Goal: Task Accomplishment & Management: Manage account settings

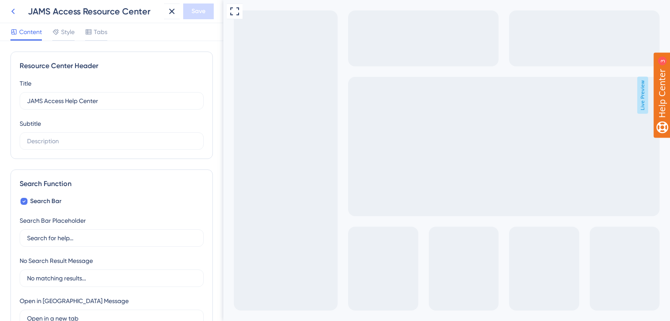
scroll to position [575, 0]
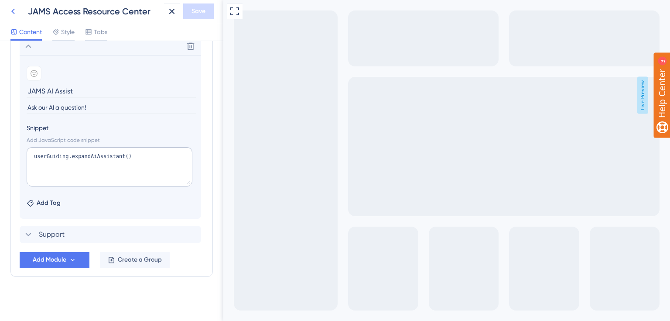
click at [17, 9] on icon at bounding box center [13, 11] width 10 height 10
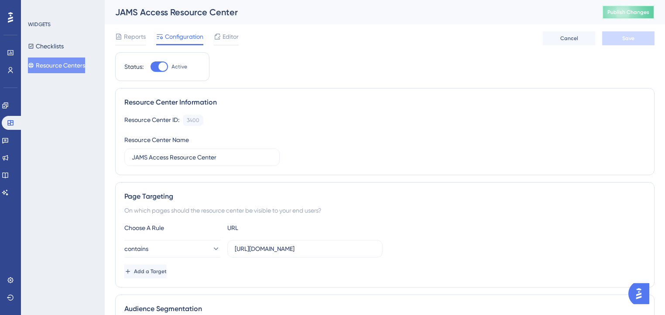
click at [635, 16] on button "Publish Changes" at bounding box center [628, 12] width 52 height 14
click at [9, 192] on icon at bounding box center [5, 192] width 7 height 7
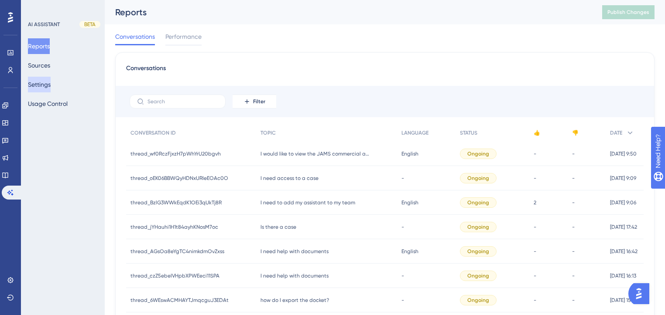
drag, startPoint x: 54, startPoint y: 82, endPoint x: 63, endPoint y: 82, distance: 8.7
click at [51, 81] on button "Settings" at bounding box center [39, 85] width 23 height 16
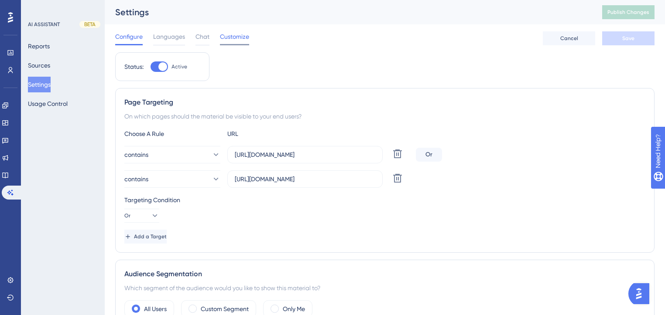
click at [233, 35] on span "Customize" at bounding box center [234, 36] width 29 height 10
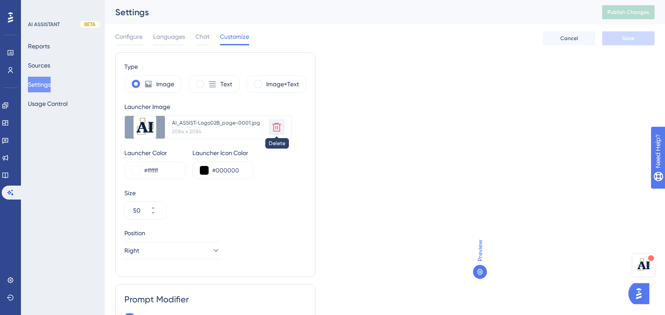
click at [274, 127] on icon at bounding box center [276, 127] width 9 height 9
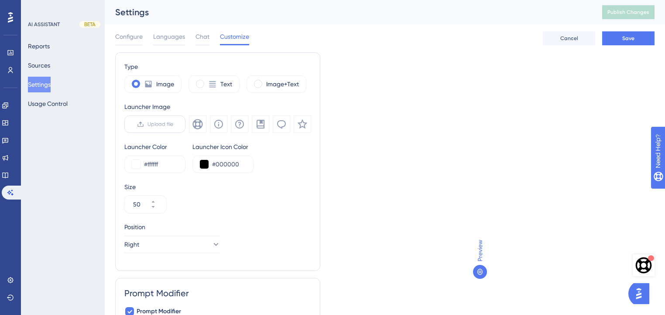
click at [159, 123] on span "Upload file" at bounding box center [160, 124] width 26 height 7
click at [173, 124] on input "Upload file" at bounding box center [173, 124] width 0 height 0
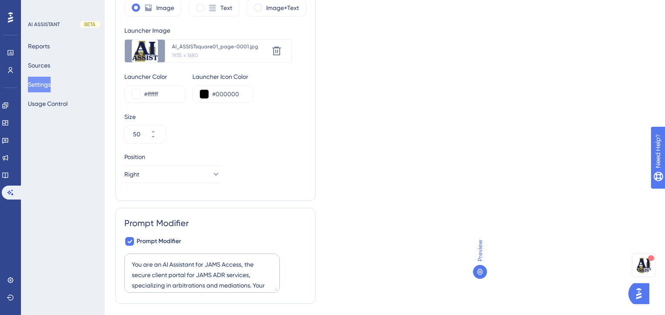
scroll to position [99, 0]
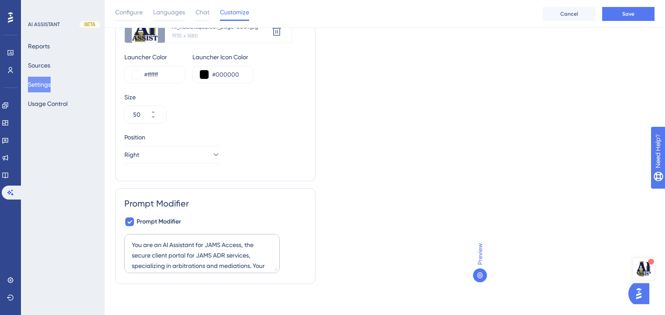
click at [644, 268] on img "Open AI Assistant Launcher" at bounding box center [643, 269] width 17 height 17
click at [640, 267] on img "Open AI Assistant Launcher" at bounding box center [643, 269] width 17 height 17
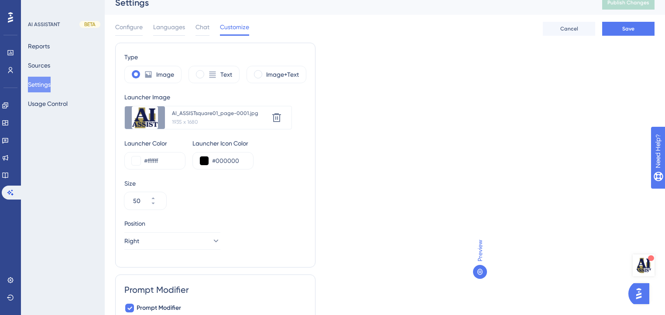
scroll to position [0, 0]
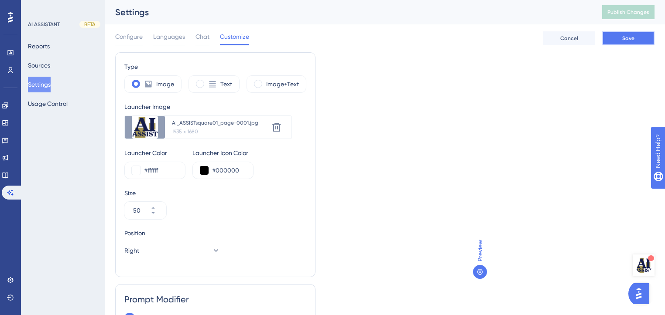
click at [628, 43] on button "Save" at bounding box center [628, 38] width 52 height 14
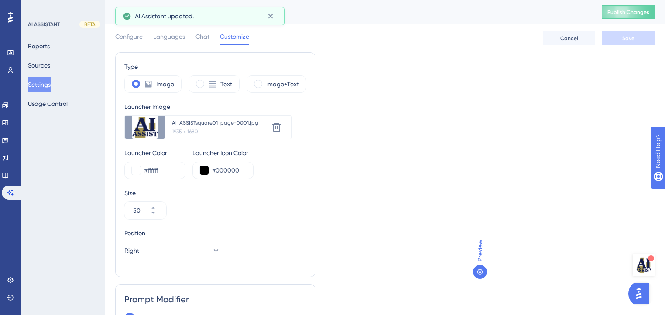
click at [642, 269] on img "Open AI Assistant Launcher" at bounding box center [643, 265] width 17 height 17
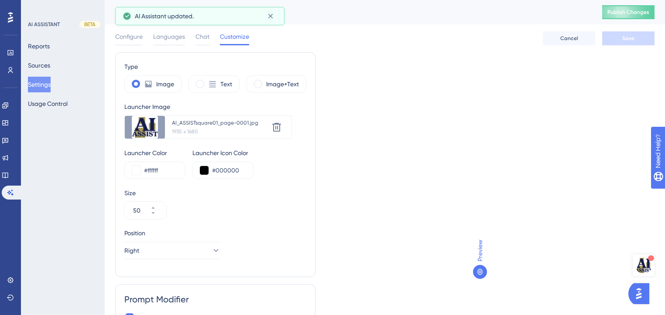
click at [642, 269] on img "Open AI Assistant Launcher" at bounding box center [643, 265] width 17 height 17
click at [642, 268] on img "Open AI Assistant Launcher" at bounding box center [643, 265] width 17 height 17
click at [642, 270] on img "Open AI Assistant Launcher" at bounding box center [643, 265] width 17 height 17
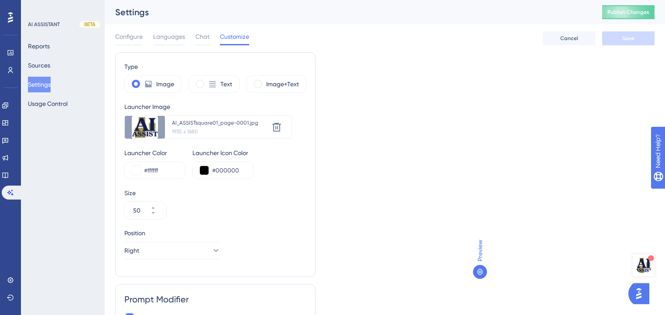
click at [642, 270] on img "Open AI Assistant Launcher" at bounding box center [643, 265] width 17 height 17
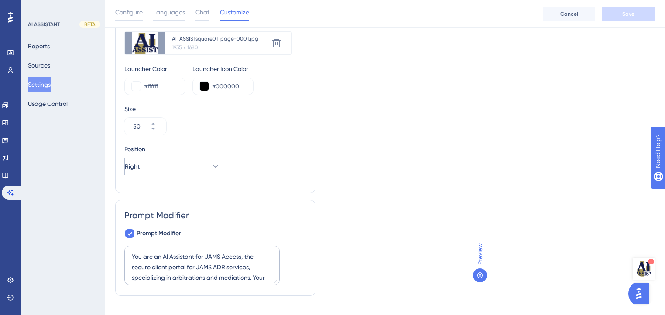
scroll to position [99, 0]
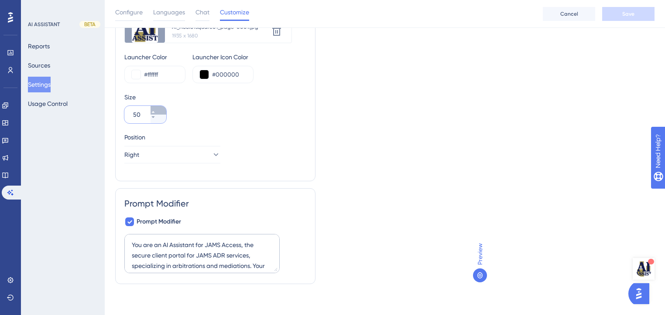
click at [152, 109] on button "50" at bounding box center [159, 110] width 16 height 9
click at [156, 110] on icon at bounding box center [153, 111] width 5 height 5
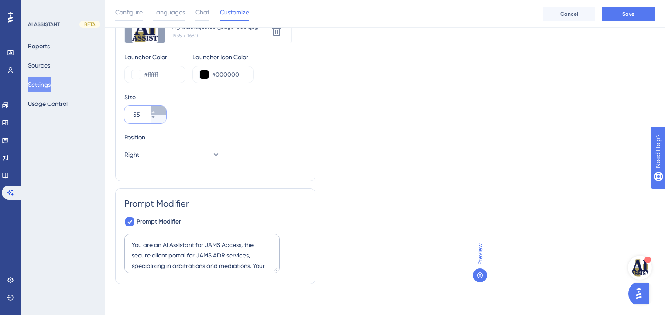
click at [156, 110] on icon at bounding box center [153, 111] width 5 height 5
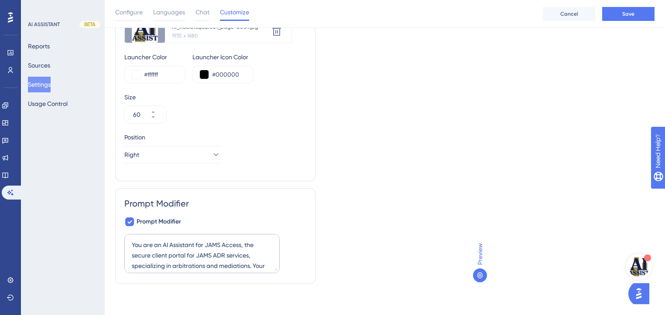
click at [640, 261] on img "Open AI Assistant Launcher" at bounding box center [638, 267] width 21 height 21
click at [640, 264] on img "Open AI Assistant Launcher" at bounding box center [638, 267] width 21 height 21
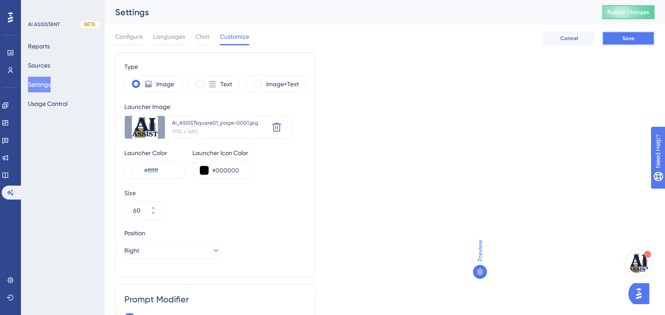
click at [626, 36] on span "Save" at bounding box center [628, 38] width 12 height 7
click at [161, 216] on button "60" at bounding box center [159, 215] width 16 height 9
click at [161, 216] on button "59" at bounding box center [159, 215] width 16 height 9
click at [161, 216] on button "58" at bounding box center [159, 215] width 16 height 9
click at [161, 216] on button "57" at bounding box center [159, 215] width 16 height 9
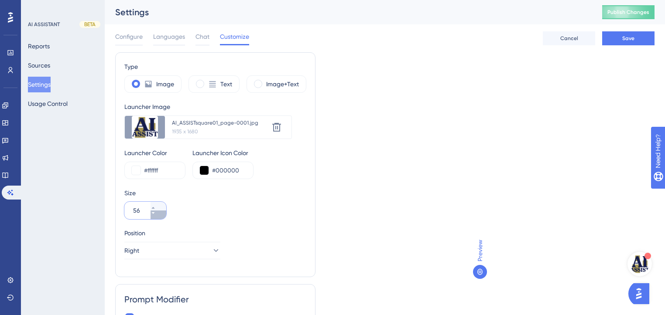
click at [161, 216] on button "56" at bounding box center [159, 215] width 16 height 9
click at [161, 216] on button "55" at bounding box center [159, 215] width 16 height 9
click at [161, 216] on button "54" at bounding box center [159, 215] width 16 height 9
click at [156, 215] on icon at bounding box center [153, 213] width 5 height 5
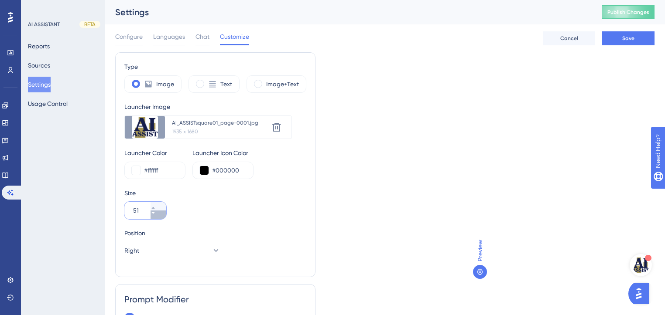
click at [156, 215] on icon at bounding box center [153, 213] width 5 height 5
click at [619, 37] on button "Save" at bounding box center [628, 38] width 52 height 14
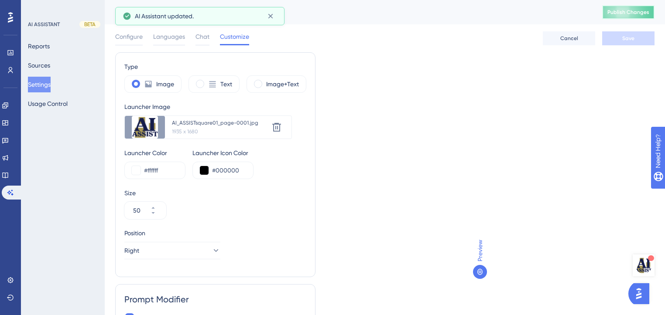
click at [632, 10] on span "Publish Changes" at bounding box center [628, 12] width 42 height 7
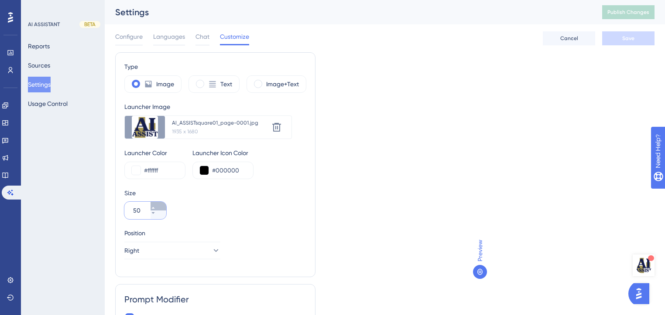
click at [156, 206] on icon at bounding box center [153, 207] width 5 height 5
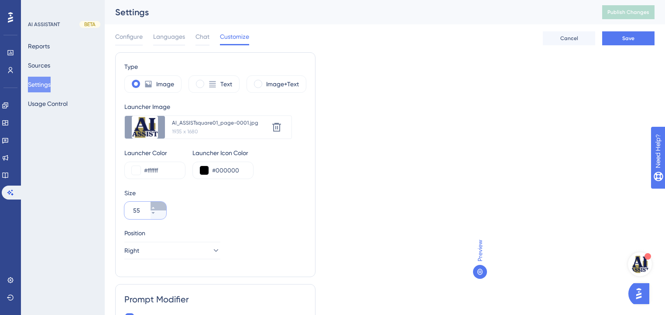
click at [156, 206] on icon at bounding box center [153, 207] width 5 height 5
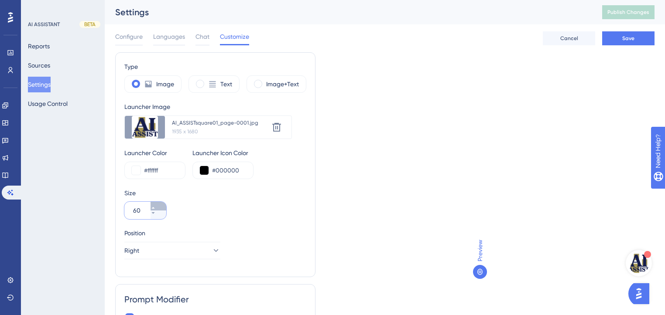
click at [156, 206] on icon at bounding box center [153, 207] width 5 height 5
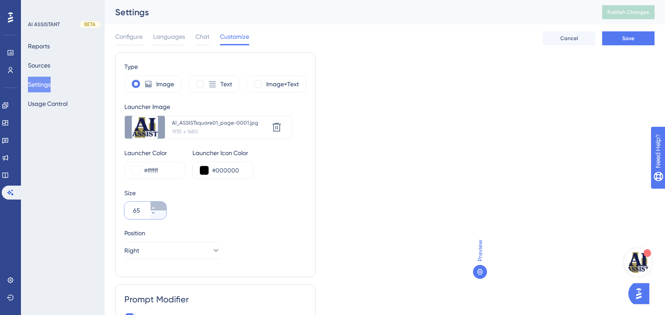
click at [156, 206] on icon at bounding box center [153, 207] width 5 height 5
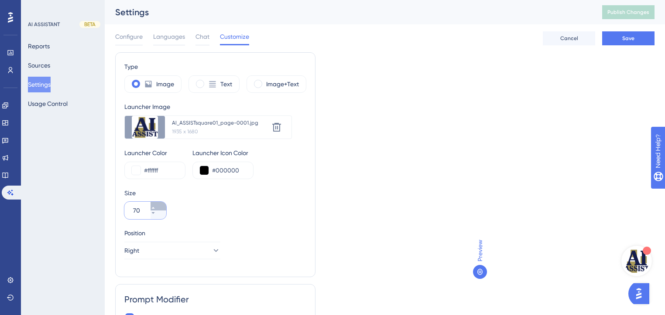
click at [156, 206] on icon at bounding box center [153, 207] width 5 height 5
click at [157, 217] on button "74" at bounding box center [159, 215] width 16 height 9
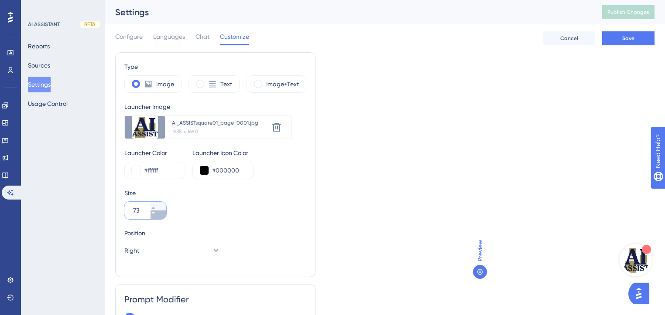
click at [157, 217] on button "73" at bounding box center [159, 215] width 16 height 9
click at [157, 217] on button "72" at bounding box center [159, 215] width 16 height 9
click at [157, 217] on button "71" at bounding box center [159, 215] width 16 height 9
click at [157, 217] on button "70" at bounding box center [159, 215] width 16 height 9
click at [157, 217] on button "69" at bounding box center [159, 215] width 16 height 9
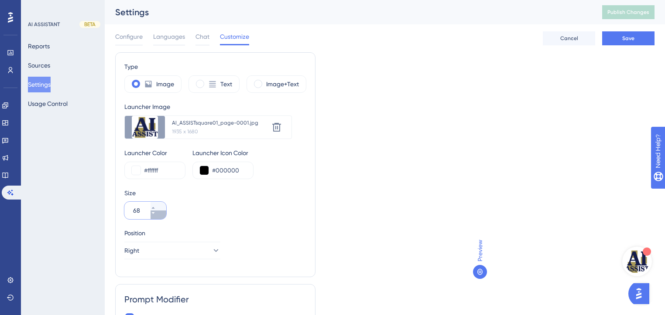
click at [157, 217] on button "68" at bounding box center [159, 215] width 16 height 9
click at [157, 217] on button "67" at bounding box center [159, 215] width 16 height 9
click at [157, 217] on button "66" at bounding box center [159, 215] width 16 height 9
click at [157, 217] on button "65" at bounding box center [159, 215] width 16 height 9
click at [157, 217] on button "64" at bounding box center [159, 215] width 16 height 9
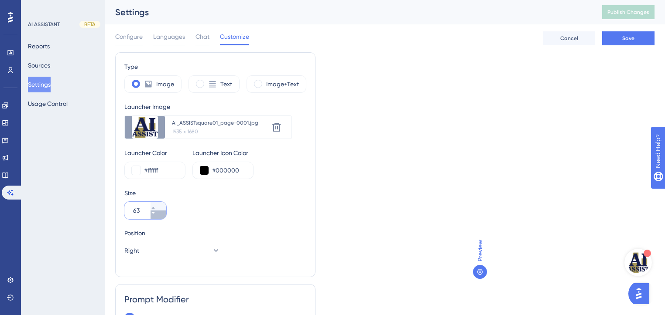
click at [157, 217] on button "63" at bounding box center [159, 215] width 16 height 9
click at [157, 217] on button "62" at bounding box center [159, 215] width 16 height 9
click at [157, 217] on button "61" at bounding box center [159, 215] width 16 height 9
click at [157, 217] on button "60" at bounding box center [159, 215] width 16 height 9
click at [157, 218] on button "59" at bounding box center [159, 215] width 16 height 9
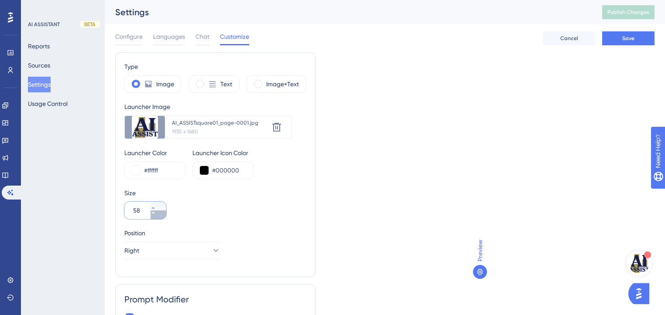
click at [157, 218] on button "58" at bounding box center [159, 215] width 16 height 9
click at [157, 218] on button "57" at bounding box center [159, 215] width 16 height 9
click at [157, 218] on button "56" at bounding box center [159, 215] width 16 height 9
click at [157, 218] on button "55" at bounding box center [159, 215] width 16 height 9
click at [157, 218] on button "54" at bounding box center [159, 215] width 16 height 9
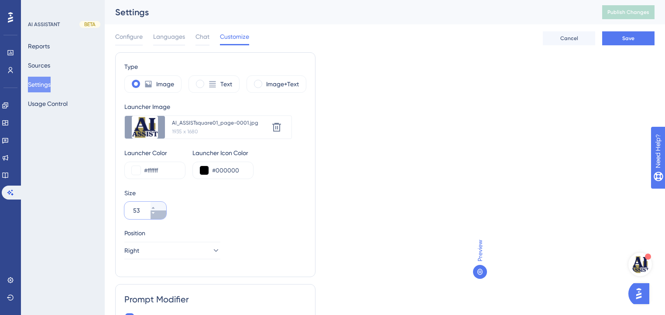
click at [157, 218] on button "53" at bounding box center [159, 215] width 16 height 9
click at [157, 218] on button "52" at bounding box center [159, 215] width 16 height 9
click at [156, 211] on icon at bounding box center [153, 213] width 5 height 5
click at [156, 207] on icon at bounding box center [153, 207] width 5 height 5
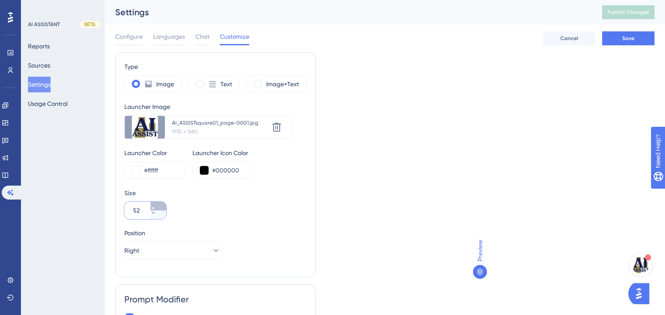
click at [156, 207] on icon at bounding box center [153, 207] width 5 height 5
click at [156, 206] on icon at bounding box center [153, 207] width 5 height 5
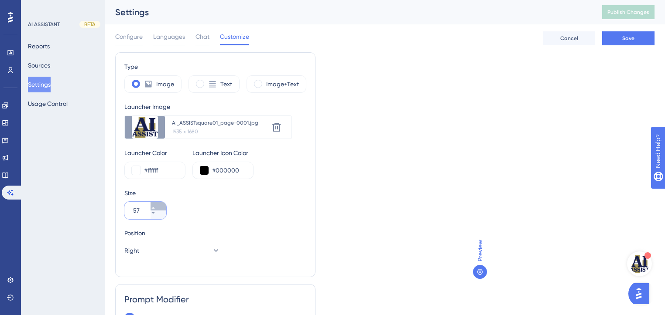
click at [156, 206] on icon at bounding box center [153, 207] width 5 height 5
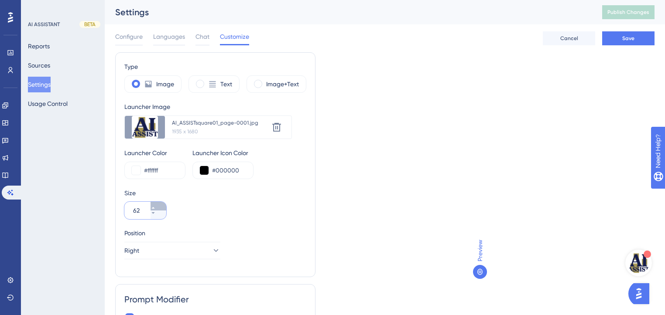
click at [156, 206] on icon at bounding box center [153, 207] width 5 height 5
click at [155, 207] on icon at bounding box center [153, 207] width 5 height 5
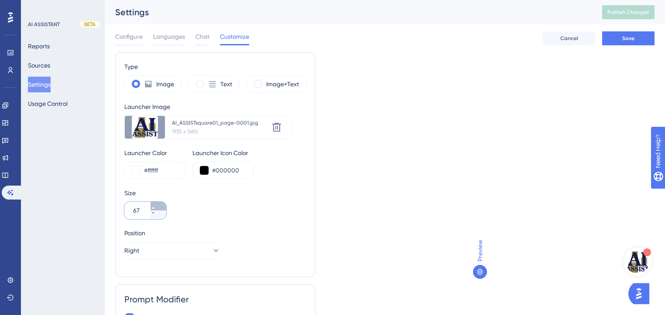
click at [155, 207] on icon at bounding box center [153, 207] width 5 height 5
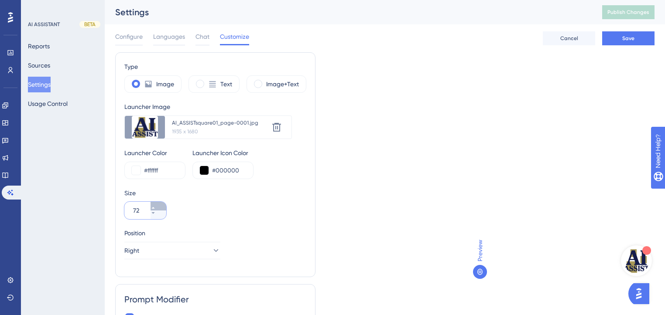
click at [155, 207] on icon at bounding box center [153, 207] width 5 height 5
click at [155, 206] on icon at bounding box center [153, 207] width 5 height 5
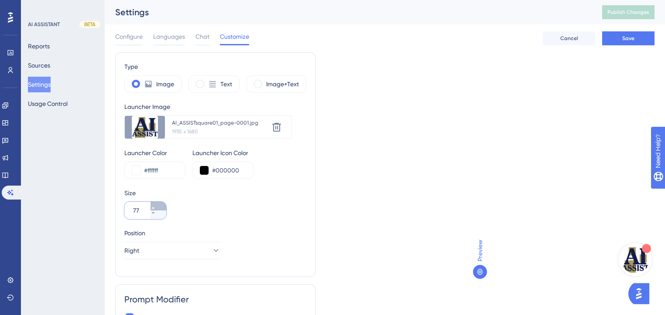
click at [155, 206] on icon at bounding box center [153, 207] width 5 height 5
click at [155, 207] on icon at bounding box center [153, 207] width 5 height 5
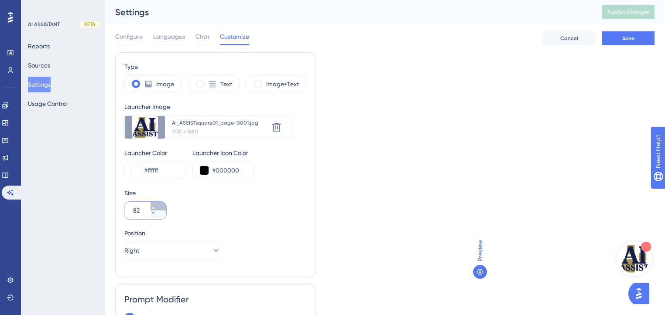
click at [155, 207] on icon at bounding box center [153, 207] width 5 height 5
click at [162, 209] on button "84" at bounding box center [159, 206] width 16 height 9
click at [161, 214] on button "60" at bounding box center [159, 215] width 16 height 9
click at [161, 216] on button "59" at bounding box center [159, 215] width 16 height 9
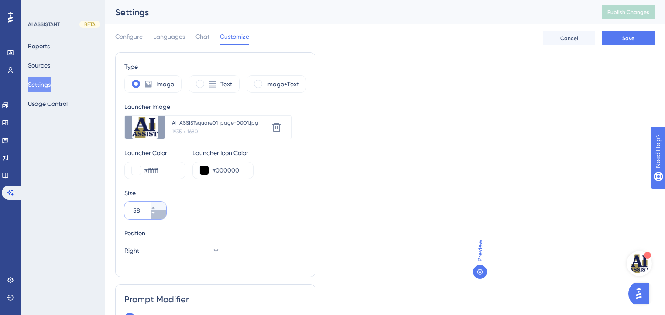
click at [161, 216] on button "58" at bounding box center [159, 215] width 16 height 9
click at [161, 216] on button "57" at bounding box center [159, 215] width 16 height 9
click at [161, 216] on button "56" at bounding box center [159, 215] width 16 height 9
drag, startPoint x: 279, startPoint y: 126, endPoint x: 275, endPoint y: 135, distance: 10.0
click at [279, 126] on icon at bounding box center [276, 127] width 9 height 9
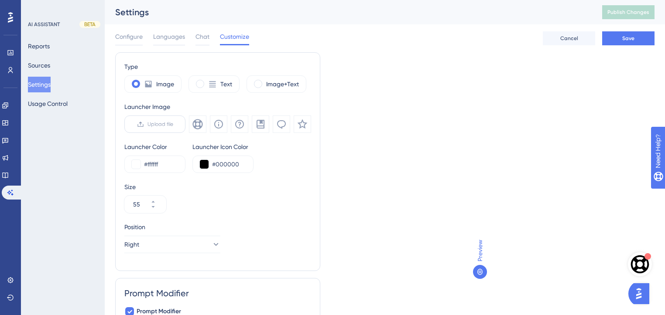
click at [164, 123] on span "Upload file" at bounding box center [160, 124] width 26 height 7
click at [173, 124] on input "Upload file" at bounding box center [173, 124] width 0 height 0
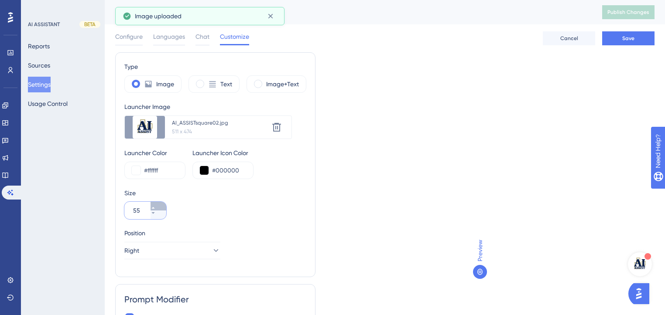
click at [156, 206] on icon at bounding box center [153, 207] width 5 height 5
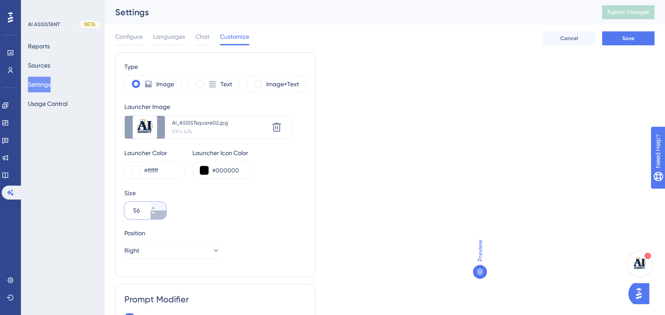
click at [162, 214] on button "56" at bounding box center [159, 215] width 16 height 9
click at [162, 214] on button "55" at bounding box center [159, 215] width 16 height 9
click at [162, 214] on button "54" at bounding box center [159, 215] width 16 height 9
click at [162, 215] on button "53" at bounding box center [159, 215] width 16 height 9
click at [162, 215] on button "52" at bounding box center [159, 215] width 16 height 9
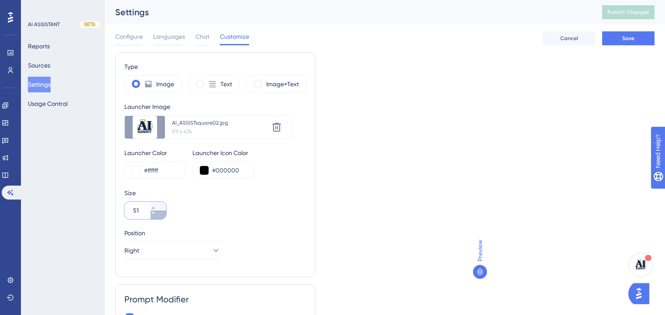
click at [162, 215] on button "51" at bounding box center [159, 215] width 16 height 9
click at [162, 215] on button "50" at bounding box center [159, 215] width 16 height 9
click at [156, 209] on icon at bounding box center [153, 207] width 5 height 5
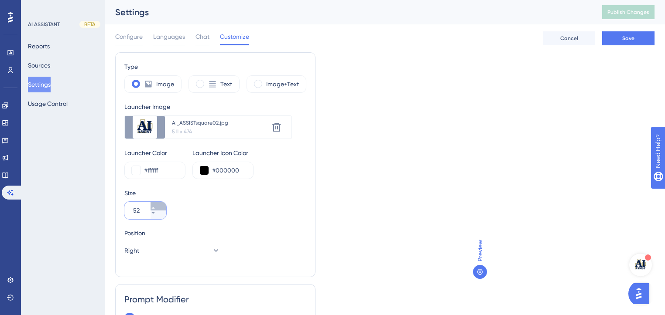
click at [156, 209] on icon at bounding box center [153, 207] width 5 height 5
click at [277, 127] on icon at bounding box center [276, 127] width 9 height 9
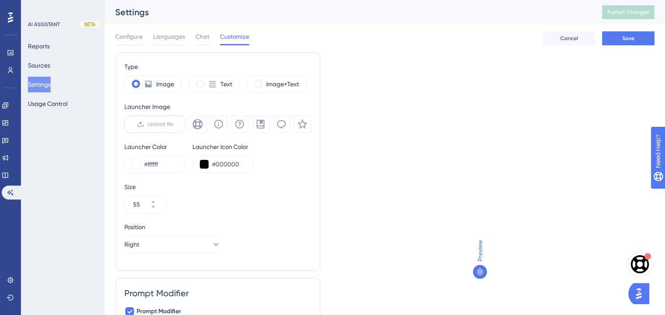
click at [164, 121] on span "Upload file" at bounding box center [160, 124] width 26 height 7
click at [173, 124] on input "Upload file" at bounding box center [173, 124] width 0 height 0
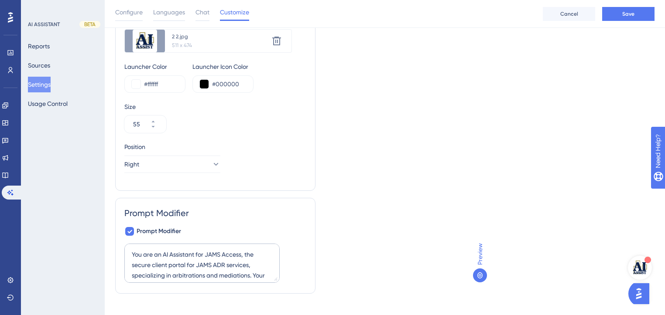
scroll to position [103, 0]
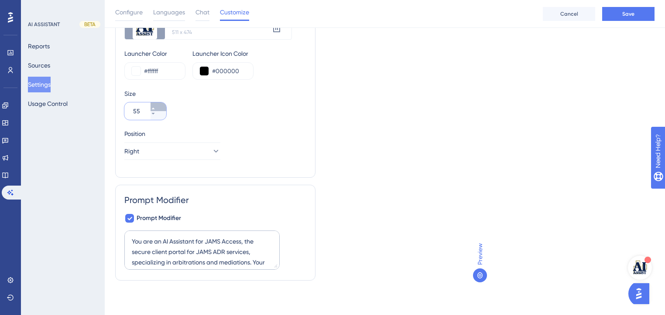
click at [157, 104] on button "55" at bounding box center [159, 107] width 16 height 9
click at [157, 104] on button "56" at bounding box center [159, 107] width 16 height 9
click at [157, 104] on button "57" at bounding box center [159, 107] width 16 height 9
click at [157, 103] on button "58" at bounding box center [159, 107] width 16 height 9
click at [157, 103] on button "59" at bounding box center [159, 107] width 16 height 9
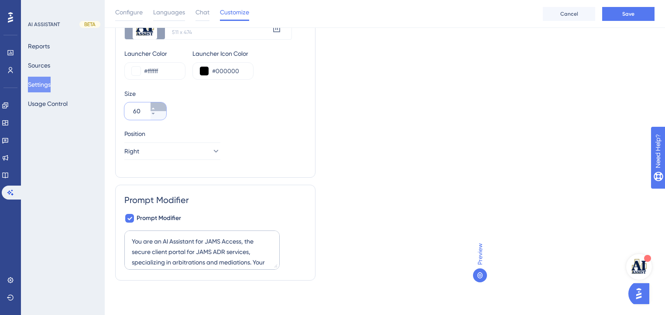
click at [157, 103] on button "60" at bounding box center [159, 107] width 16 height 9
click at [157, 103] on button "61" at bounding box center [159, 107] width 16 height 9
click at [157, 103] on button "62" at bounding box center [159, 107] width 16 height 9
click at [156, 114] on icon at bounding box center [153, 113] width 5 height 5
click at [156, 113] on icon at bounding box center [153, 113] width 5 height 5
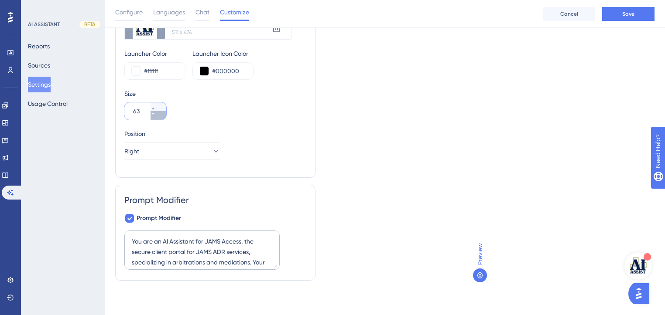
click at [154, 113] on icon at bounding box center [152, 114] width 3 height 2
click at [156, 106] on icon at bounding box center [153, 108] width 5 height 5
click at [156, 113] on icon at bounding box center [153, 113] width 5 height 5
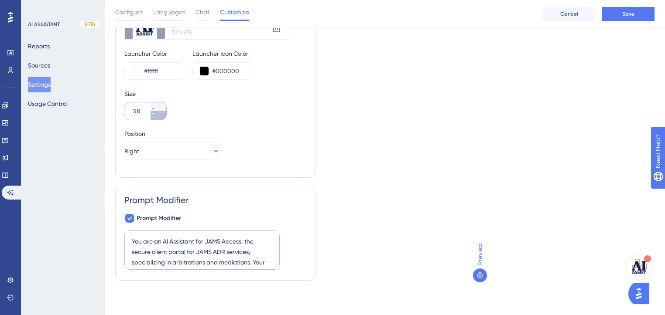
click at [154, 113] on icon at bounding box center [152, 114] width 3 height 2
click at [159, 117] on button "55" at bounding box center [159, 115] width 16 height 9
click at [159, 117] on button "54" at bounding box center [159, 115] width 16 height 9
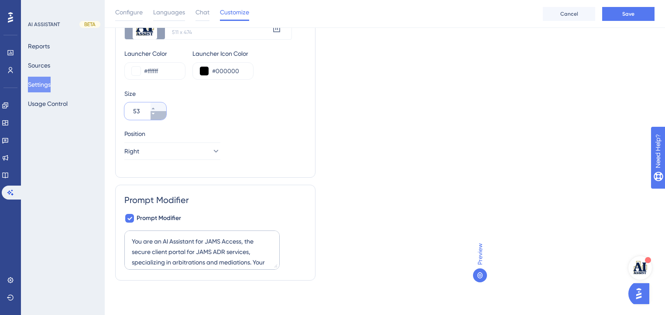
click at [159, 117] on button "53" at bounding box center [159, 115] width 16 height 9
click at [159, 117] on button "52" at bounding box center [159, 115] width 16 height 9
click at [159, 117] on button "51" at bounding box center [159, 115] width 16 height 9
click at [154, 107] on button "50" at bounding box center [159, 107] width 16 height 9
click at [154, 107] on button "51" at bounding box center [159, 107] width 16 height 9
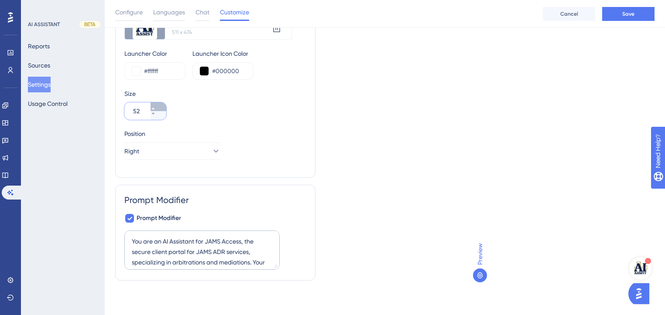
click at [154, 106] on button "52" at bounding box center [159, 107] width 16 height 9
click at [154, 106] on button "53" at bounding box center [159, 107] width 16 height 9
click at [154, 106] on button "54" at bounding box center [159, 107] width 16 height 9
type input "55"
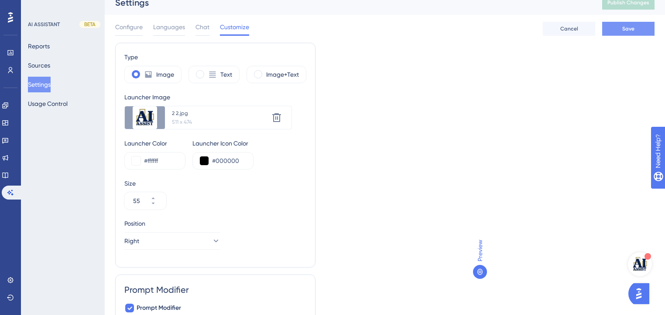
scroll to position [0, 0]
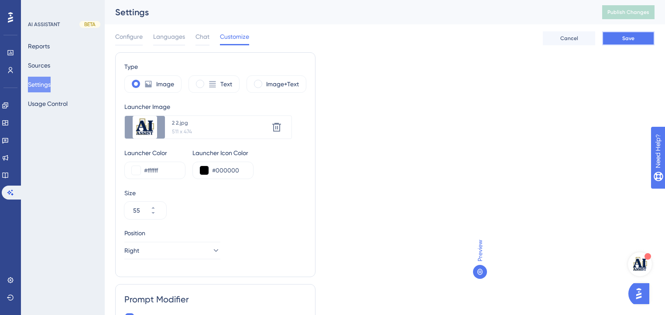
click at [630, 39] on span "Save" at bounding box center [628, 38] width 12 height 7
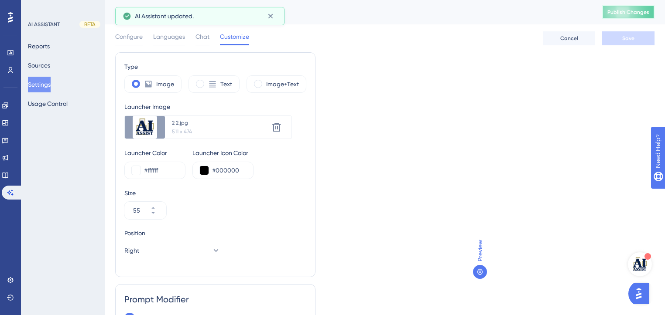
click at [629, 7] on button "Publish Changes" at bounding box center [628, 12] width 52 height 14
